Goal: Navigation & Orientation: Find specific page/section

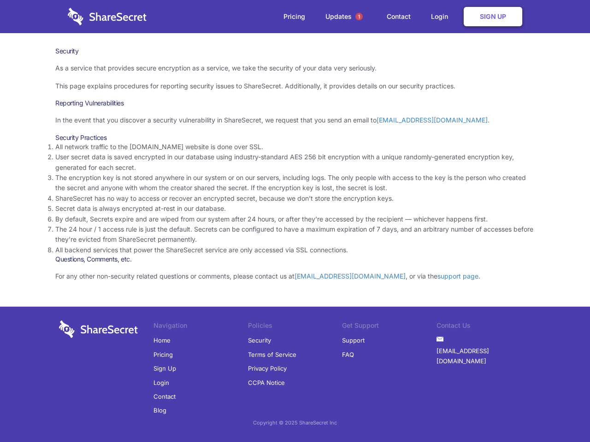
click at [295, 221] on li "By default, Secrets expire and are wiped from our system after 24 hours, or aft…" at bounding box center [294, 219] width 479 height 10
click at [359, 17] on span "1" at bounding box center [358, 16] width 7 height 7
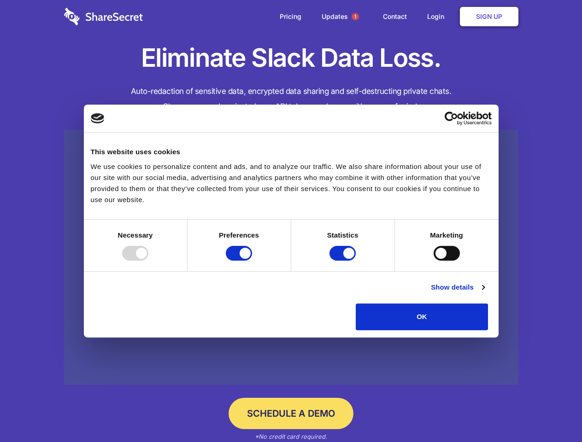
click at [148, 261] on div at bounding box center [135, 253] width 26 height 15
click at [252, 261] on input "Preferences" at bounding box center [239, 253] width 26 height 15
checkbox input "false"
click at [344, 261] on input "Statistics" at bounding box center [343, 253] width 26 height 15
checkbox input "false"
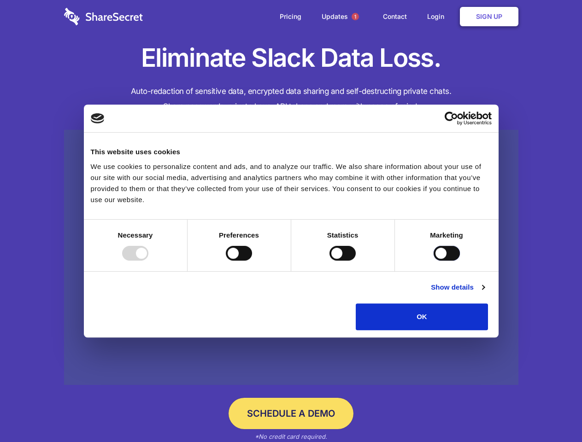
click at [434, 261] on input "Marketing" at bounding box center [447, 253] width 26 height 15
checkbox input "true"
click at [484, 293] on link "Show details" at bounding box center [457, 287] width 53 height 11
click at [0, 0] on ul "Necessary 7 Necessary cookies help make a website usable by enabling basic func…" at bounding box center [0, 0] width 0 height 0
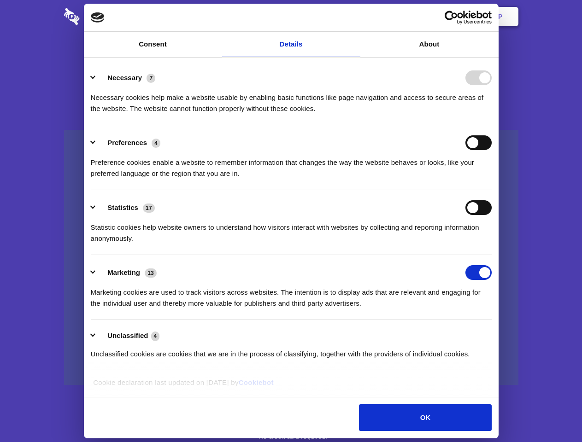
click at [355, 17] on span "1" at bounding box center [355, 16] width 7 height 7
